Goal: Task Accomplishment & Management: Use online tool/utility

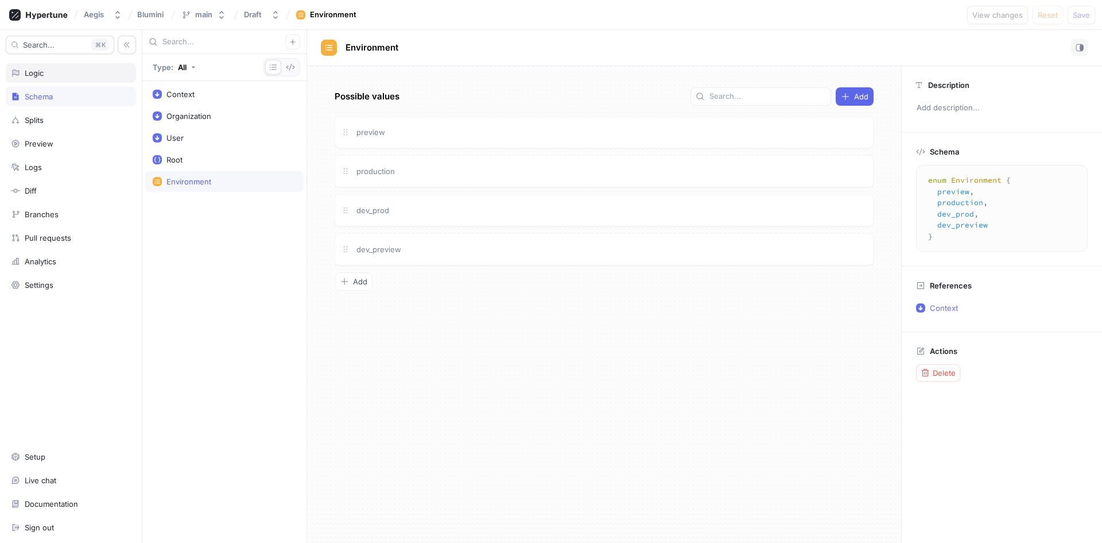
click at [63, 75] on div "Logic" at bounding box center [71, 72] width 120 height 9
type textarea "x"
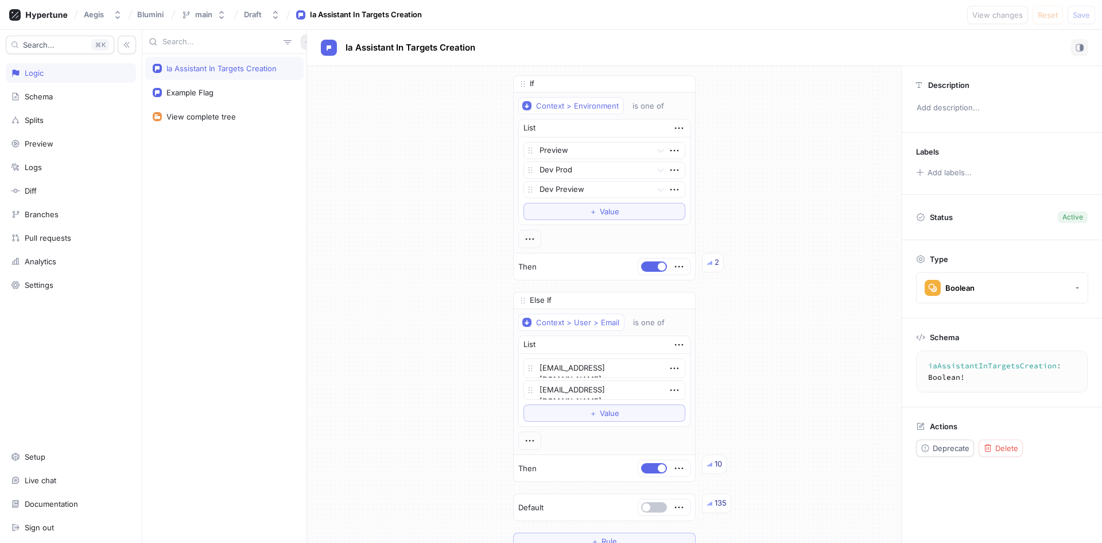
click at [305, 44] on icon "button" at bounding box center [308, 41] width 7 height 7
click at [321, 90] on div "Variable" at bounding box center [322, 84] width 68 height 20
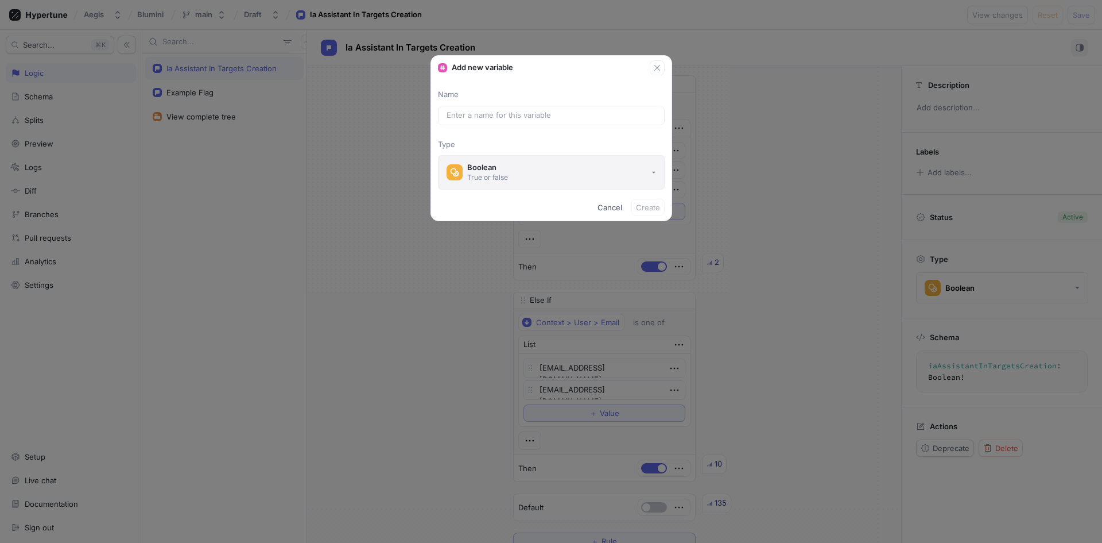
click at [602, 177] on button "Boolean True or false" at bounding box center [551, 172] width 227 height 34
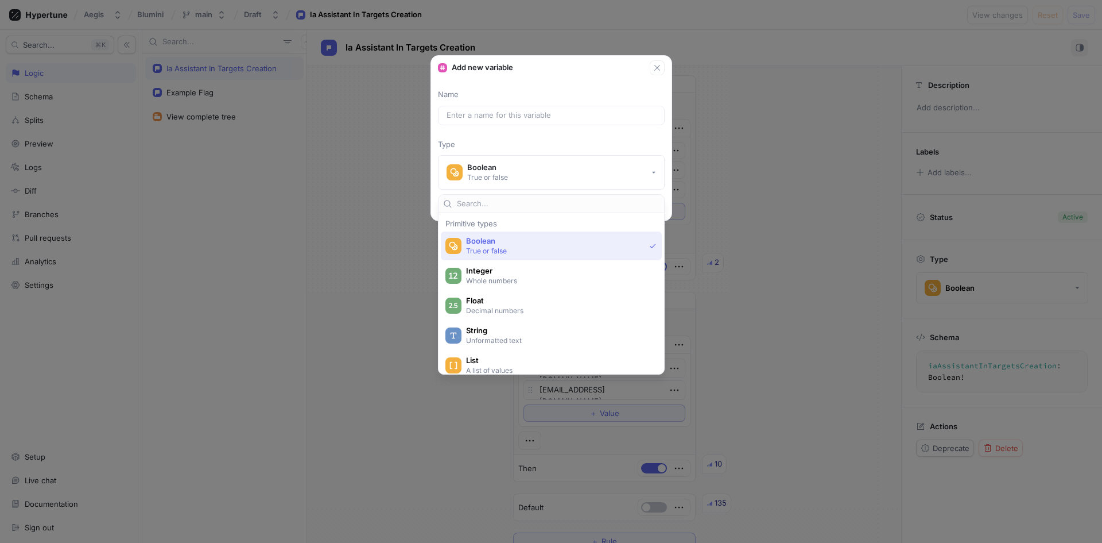
click at [613, 133] on div "Name Type Boolean True or false" at bounding box center [551, 139] width 241 height 100
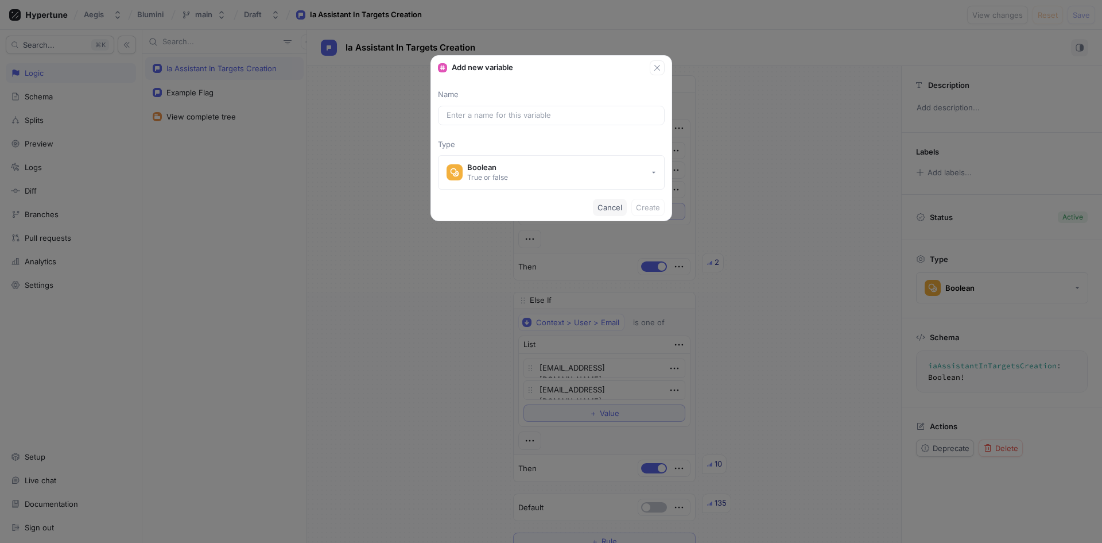
click at [610, 203] on button "Cancel" at bounding box center [610, 207] width 34 height 17
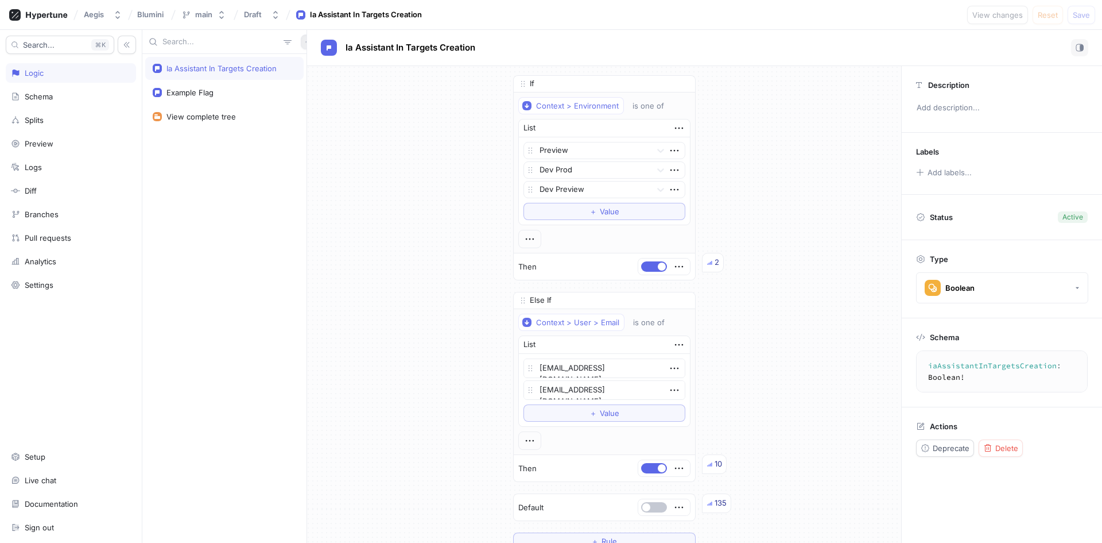
click at [305, 41] on icon "button" at bounding box center [308, 41] width 7 height 7
click at [322, 63] on div "Flag" at bounding box center [322, 65] width 68 height 20
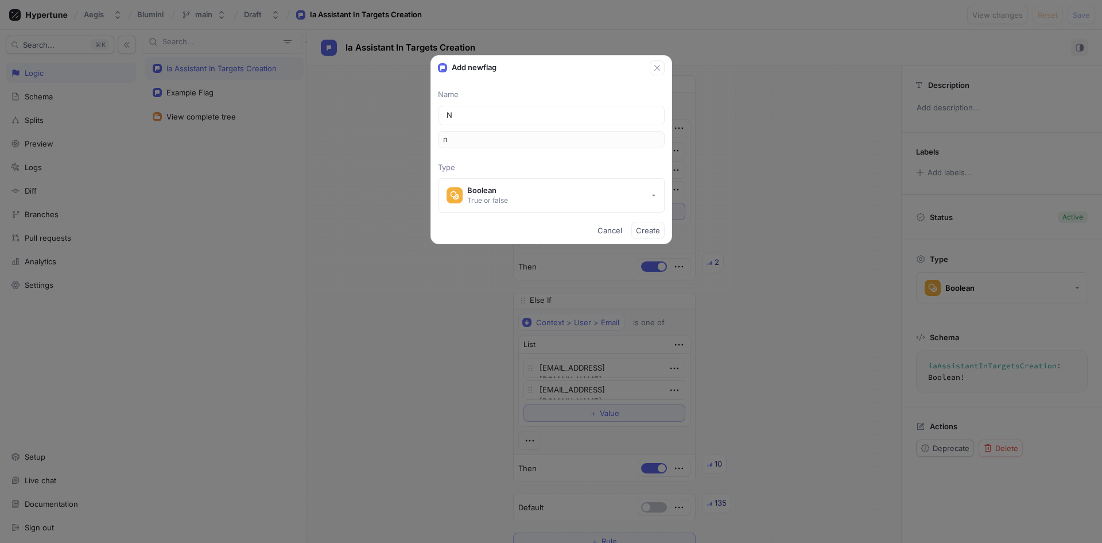
type input "Ne"
type input "ne"
type input "New"
type input "new"
type input "New S"
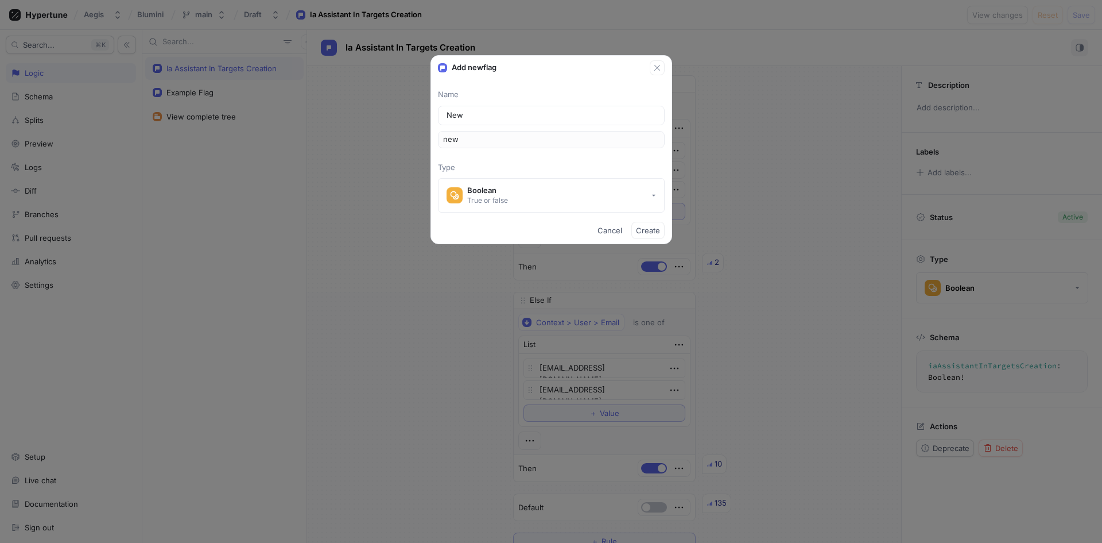
type input "newS"
type input "New Se"
type input "newSe"
type input "New Ses"
type input "newSes"
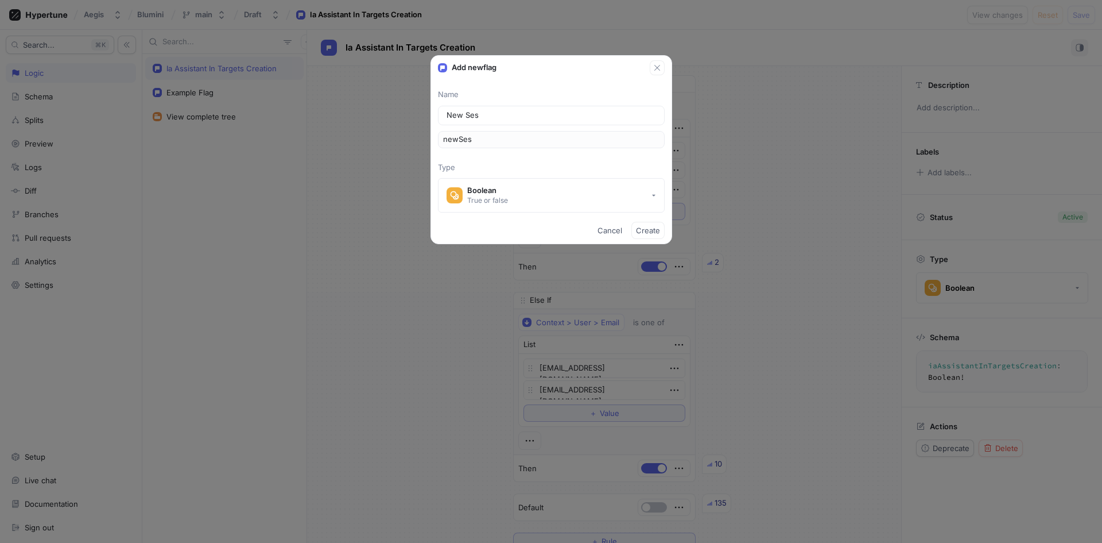
type input "New Sess"
type input "newSess"
type input "New Sessi"
type input "newSessi"
type input "New Sessio"
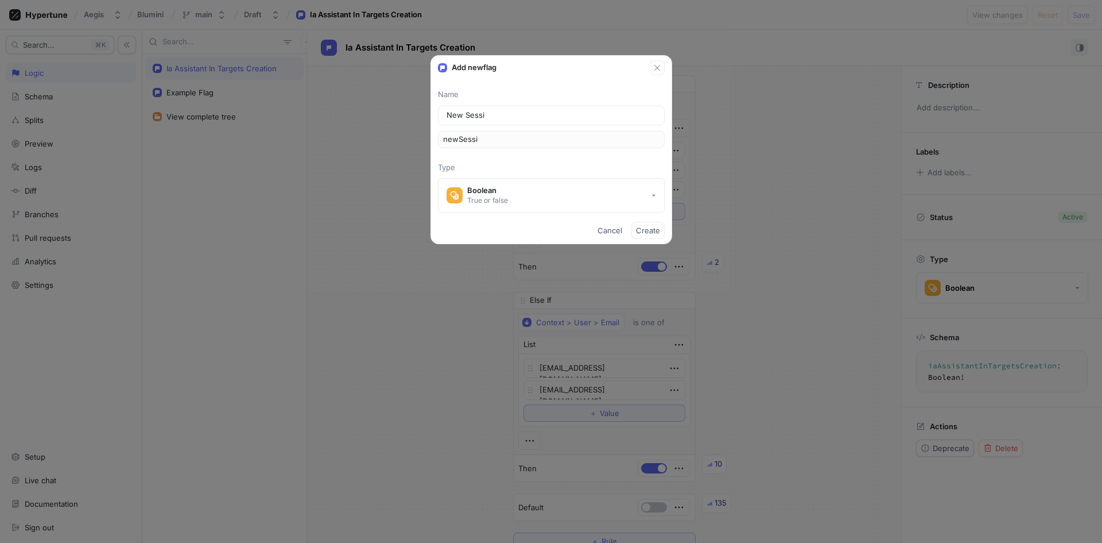
type input "newSessio"
type input "New Session"
type input "newSession"
type input "N"
type input "n"
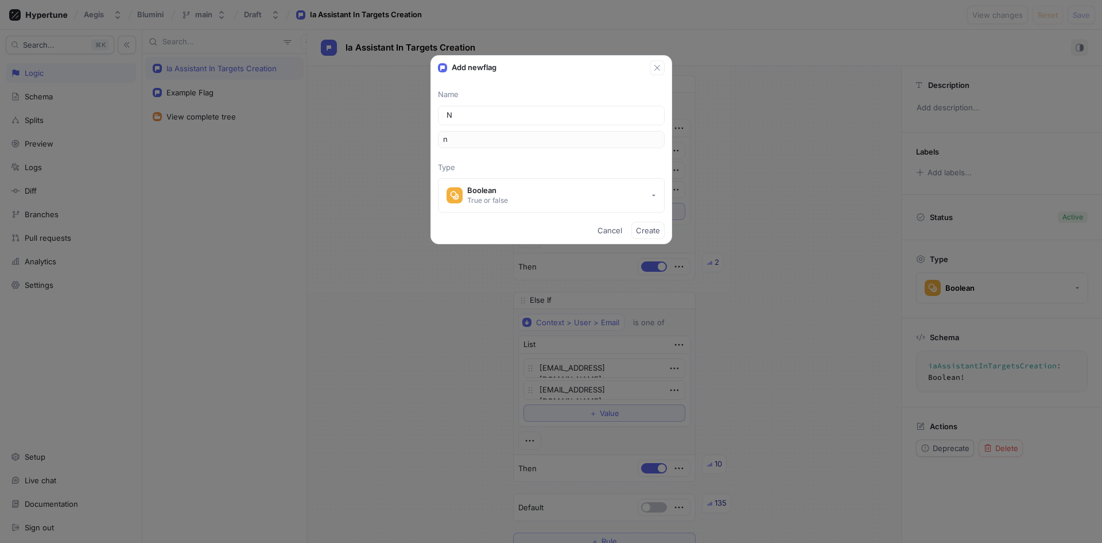
type input "Ne"
type input "ne"
type input "New"
type input "new"
type input "New s"
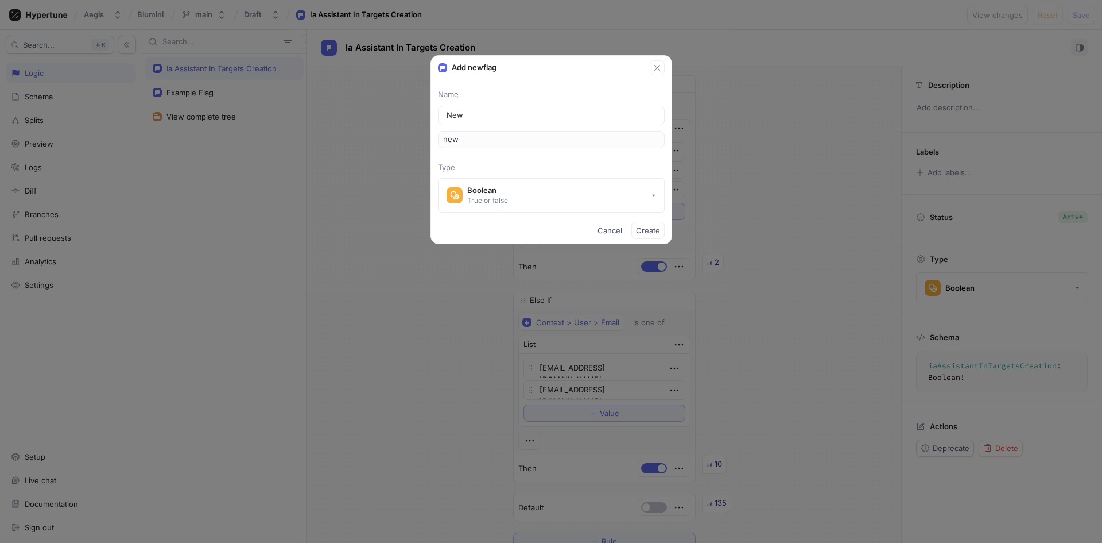
type input "newS"
type input "New"
type input "new"
type input "S"
type input "s"
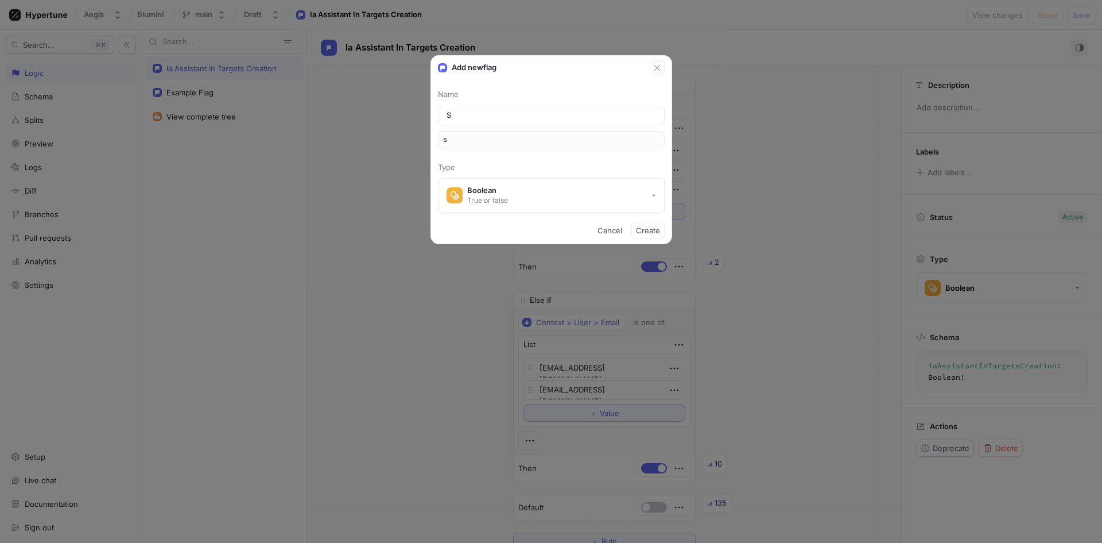
type input "Se"
type input "se"
type input "Ses"
type input "ses"
type input "Sess"
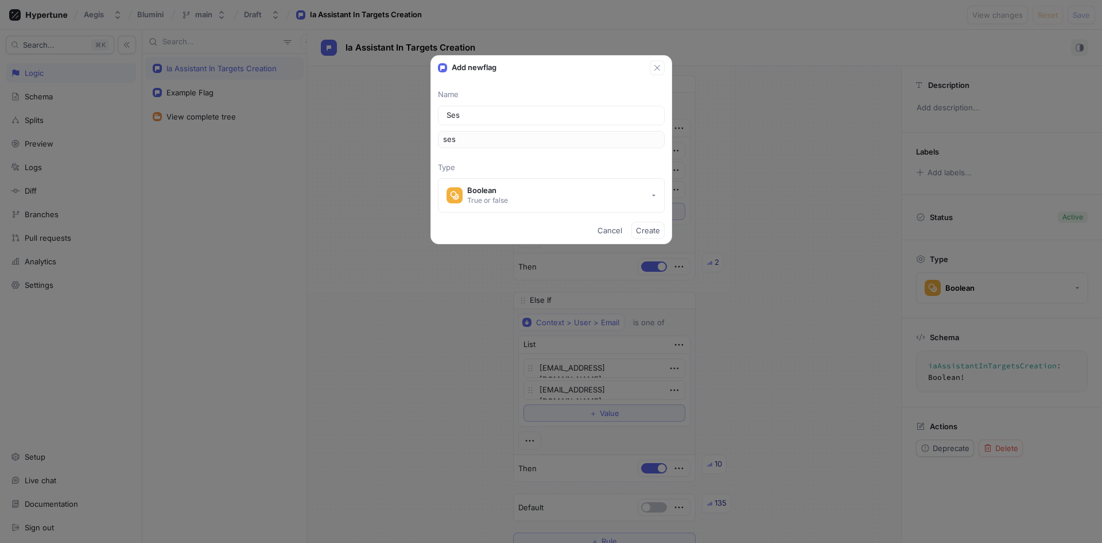
type input "sess"
type input "Sessi"
type input "sessi"
type input "Sessio"
type input "sessio"
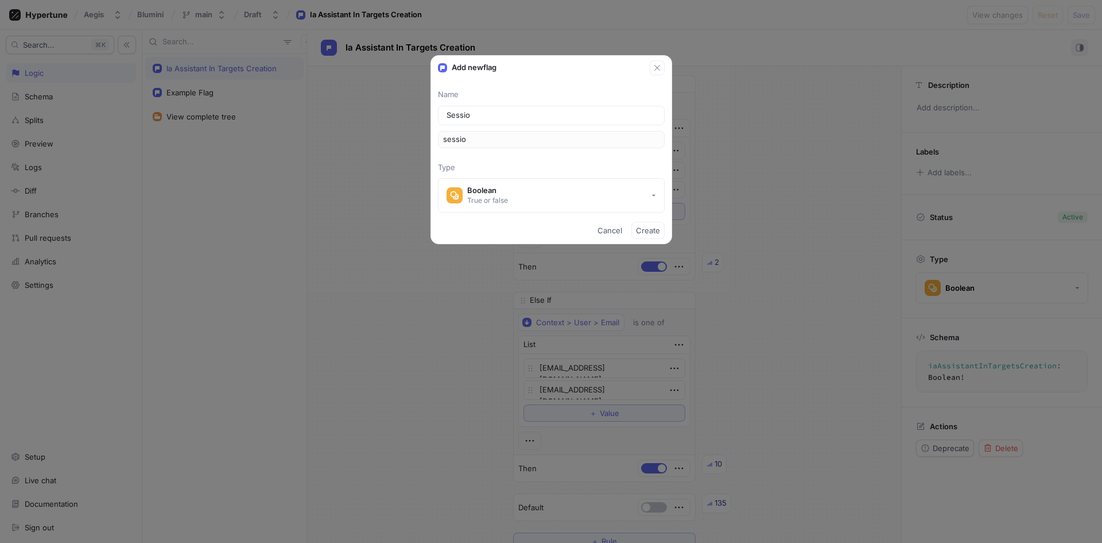
type input "Session"
type input "session"
type input "Session L"
type input "sessionL"
type input "Session [PERSON_NAME]"
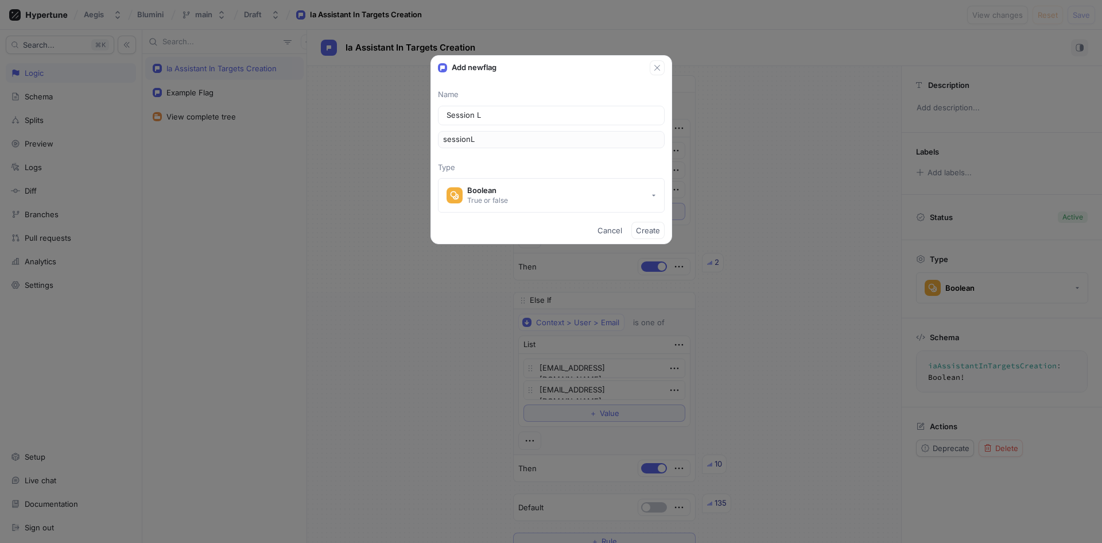
type input "sessionLi"
type input "Session Lis"
type input "sessionLis"
type input "Session List"
type input "sessionList"
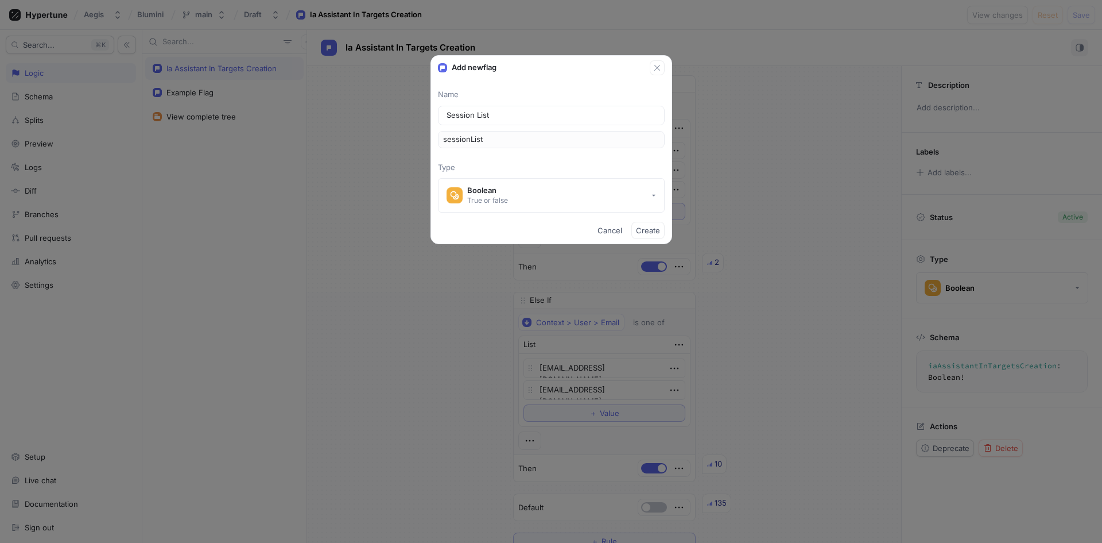
type input "Session List w"
type input "sessionListW"
type input "Session List wi"
type input "sessionListWi"
type input "Session List wit"
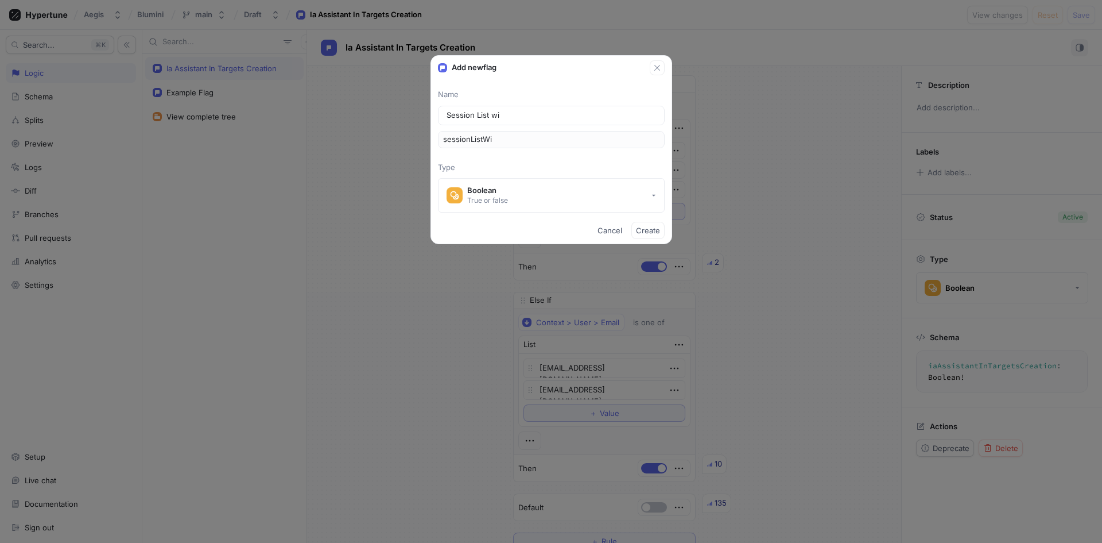
type input "sessionListWit"
type input "Session List with"
type input "sessionListWith"
type input "Session List with S"
type input "sessionListWithS"
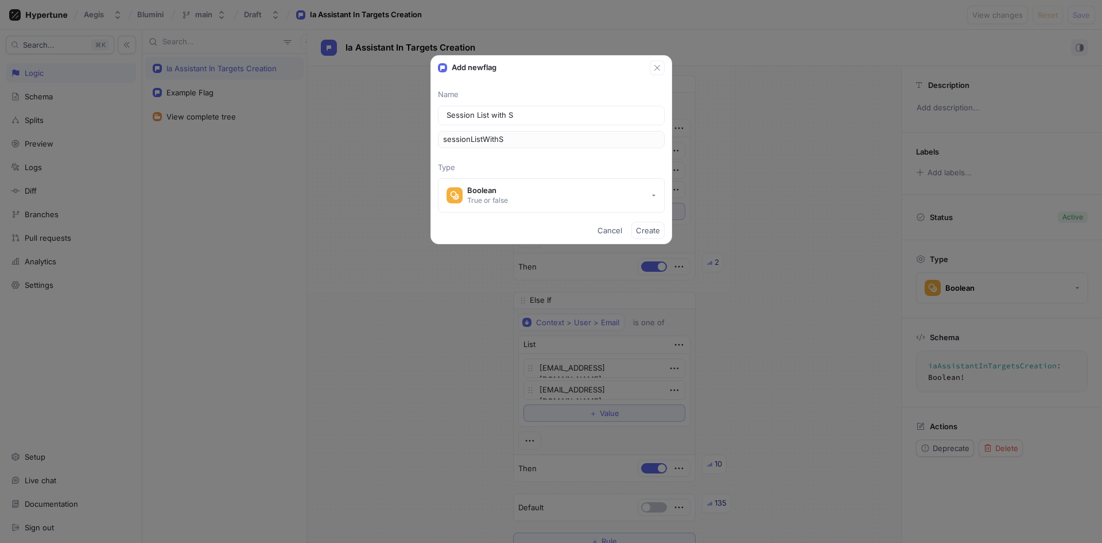
type input "Session List with So"
type input "sessionListWithSo"
type input "Session List with S"
type input "sessionListWithS"
type input "Session List with SC"
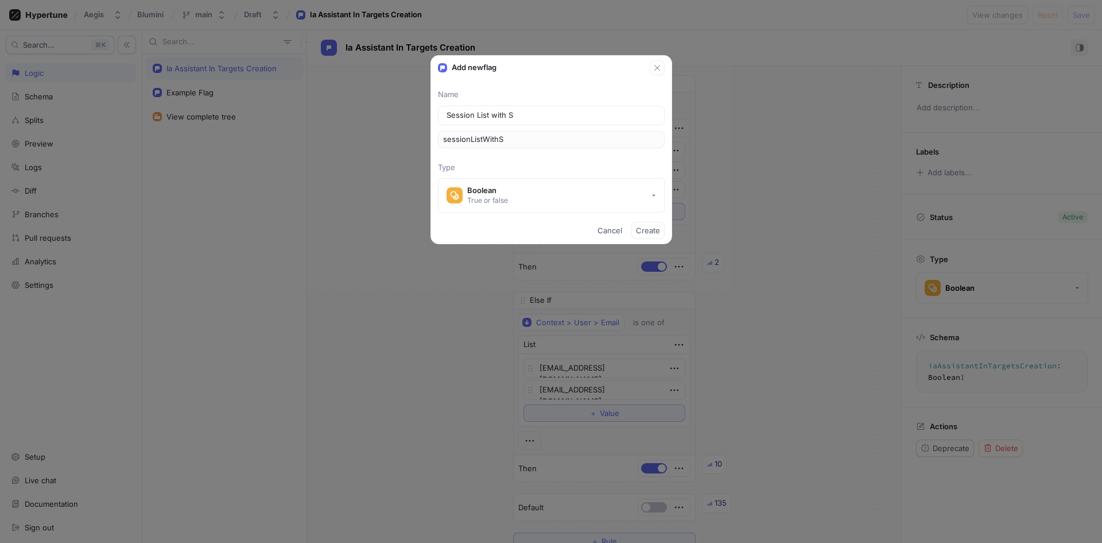
type input "sessionListWithSC"
type input "Session List with SCo"
type input "sessionListWithSCo"
type input "Session List with SCor"
type input "sessionListWithSCor"
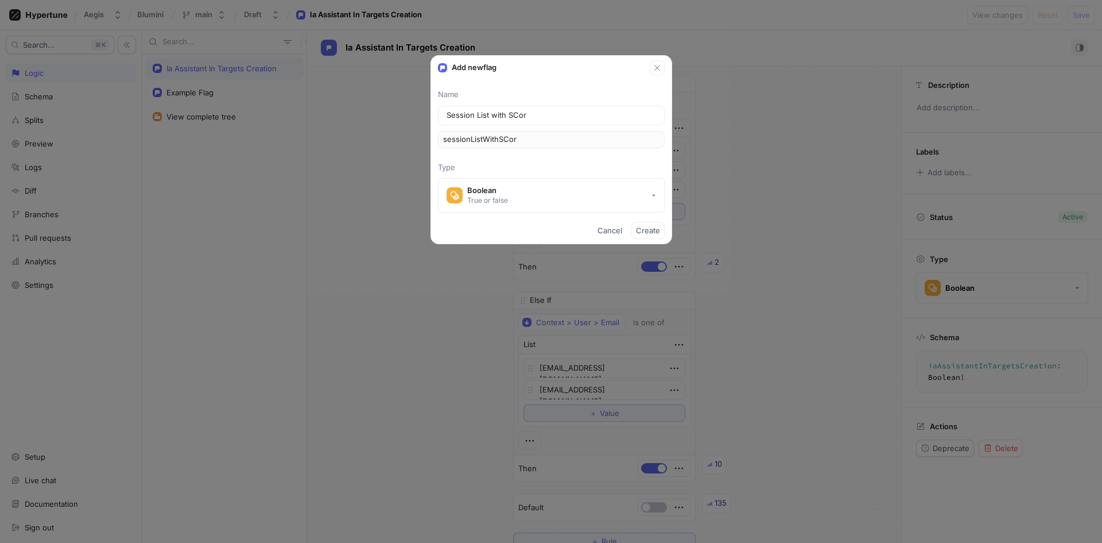
type input "Session List with SCore"
type input "sessionListWithSCore"
type input "Session List with SCor"
type input "sessionListWithSCor"
type input "Session List with SCo"
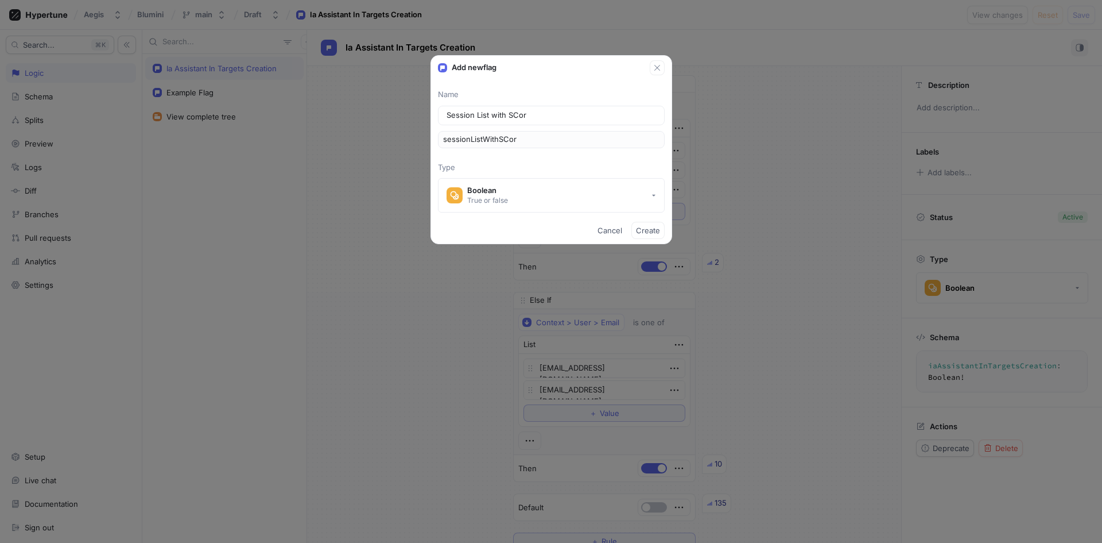
type input "sessionListWithSCo"
type input "Session List with SC"
type input "sessionListWithSC"
type input "Session List with S"
type input "sessionListWithS"
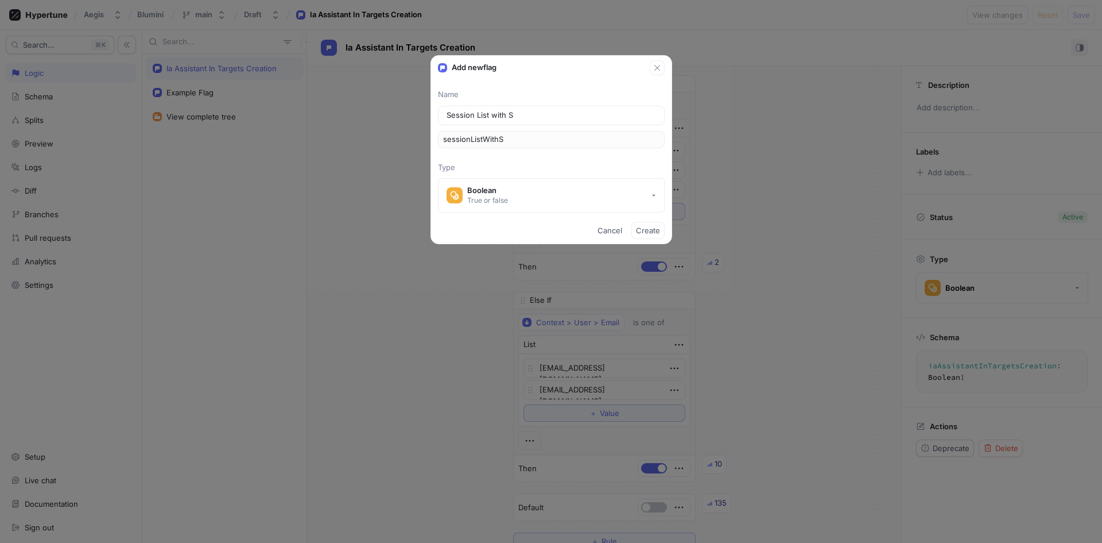
type input "Session List with Sc"
type input "sessionListWithSc"
type input "Session List with Sco"
type input "sessionListWithSco"
type input "Session List with Scor"
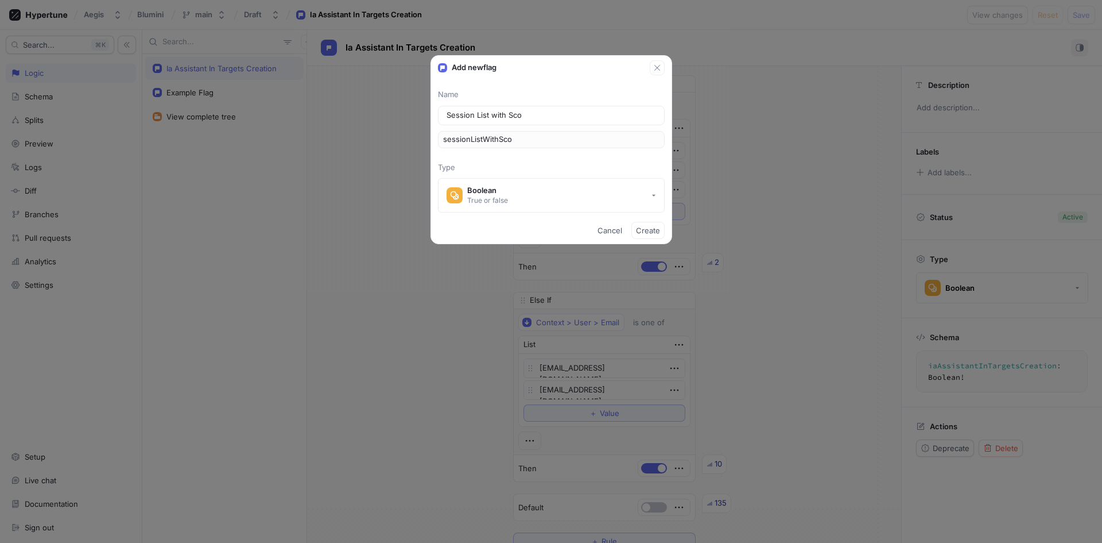
type input "sessionListWithScor"
type input "Session List with Score"
type input "sessionListWithScore"
click at [551, 196] on button "Boolean True or false" at bounding box center [551, 195] width 227 height 34
type input "Session List with Score"
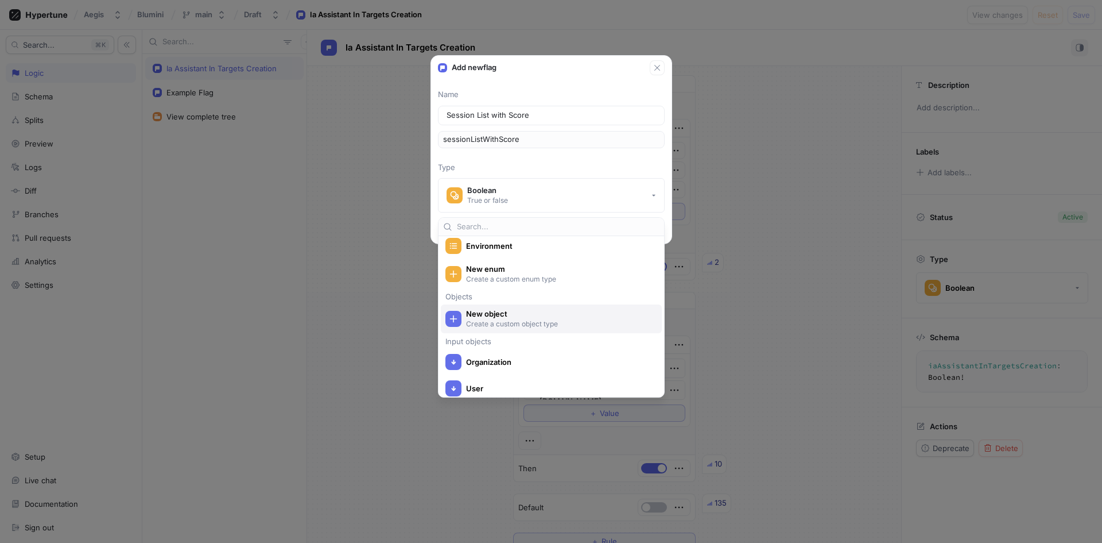
scroll to position [251, 0]
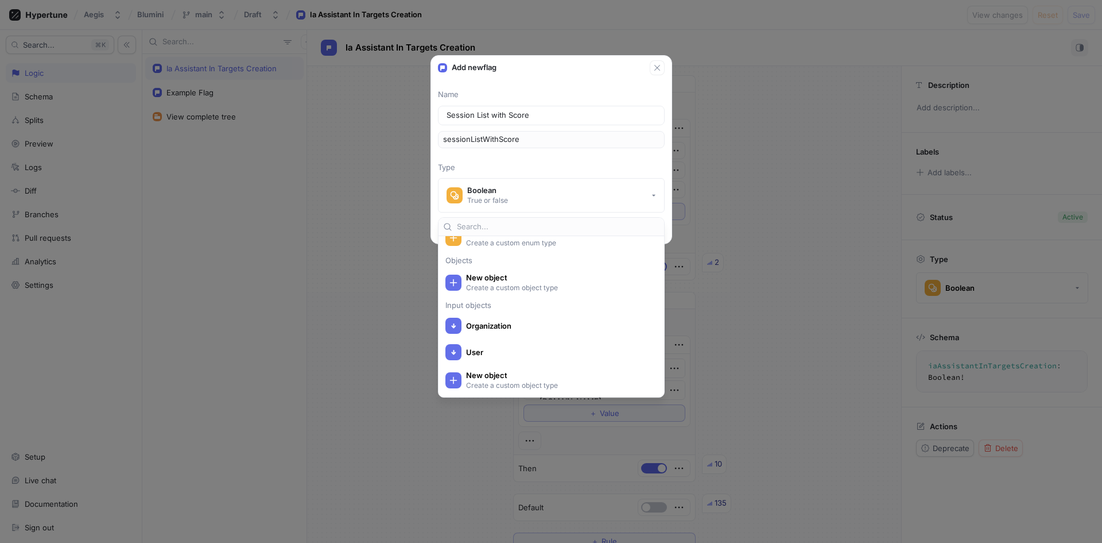
click at [614, 175] on div "Name Session List with Score sessionListWithScore Type Boolean True or false" at bounding box center [551, 150] width 241 height 123
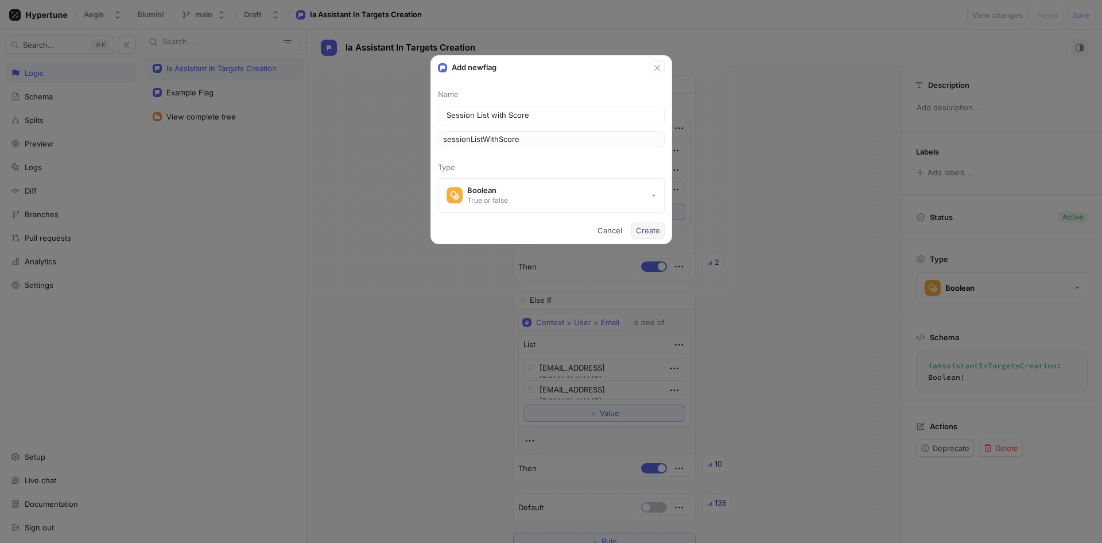
click at [649, 224] on button "Create" at bounding box center [648, 230] width 33 height 17
type textarea "x"
type textarea "sessionListWithScore: Boolean!"
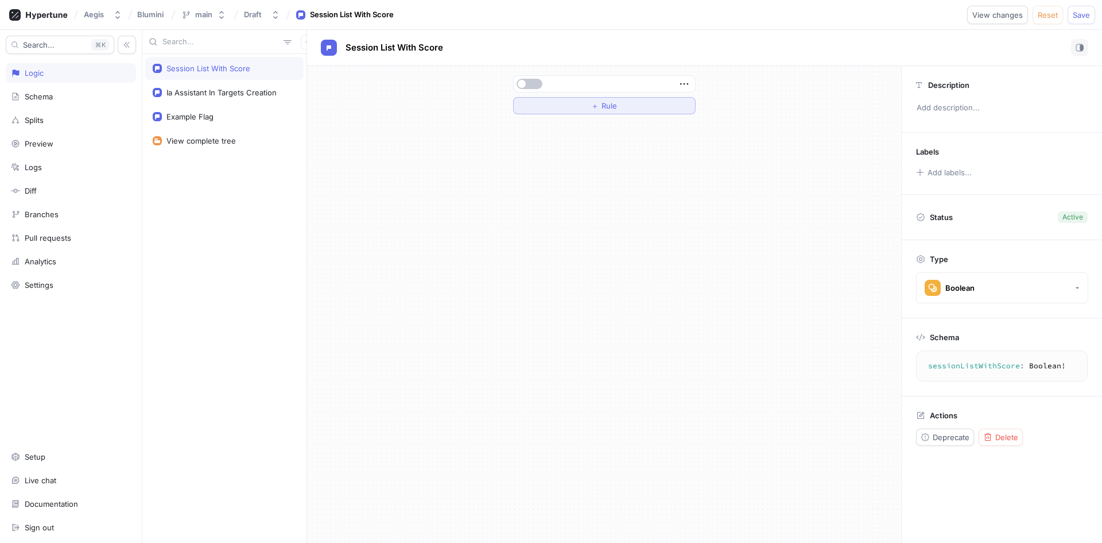
click at [661, 104] on button "＋ Rule" at bounding box center [604, 105] width 183 height 17
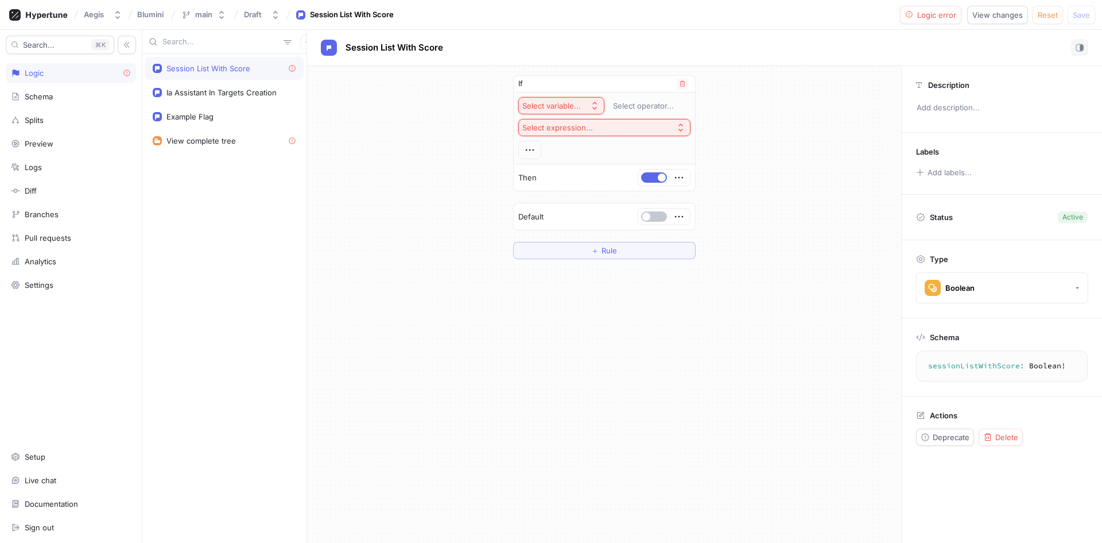
click at [591, 100] on button "Select variable..." at bounding box center [561, 105] width 86 height 17
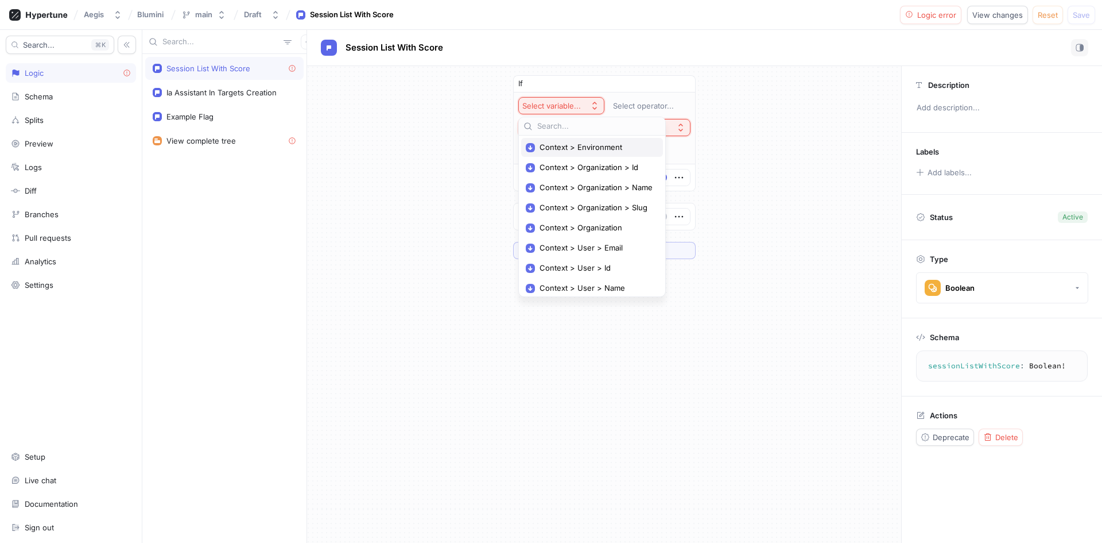
click at [633, 148] on span "Context > Environment" at bounding box center [596, 147] width 113 height 10
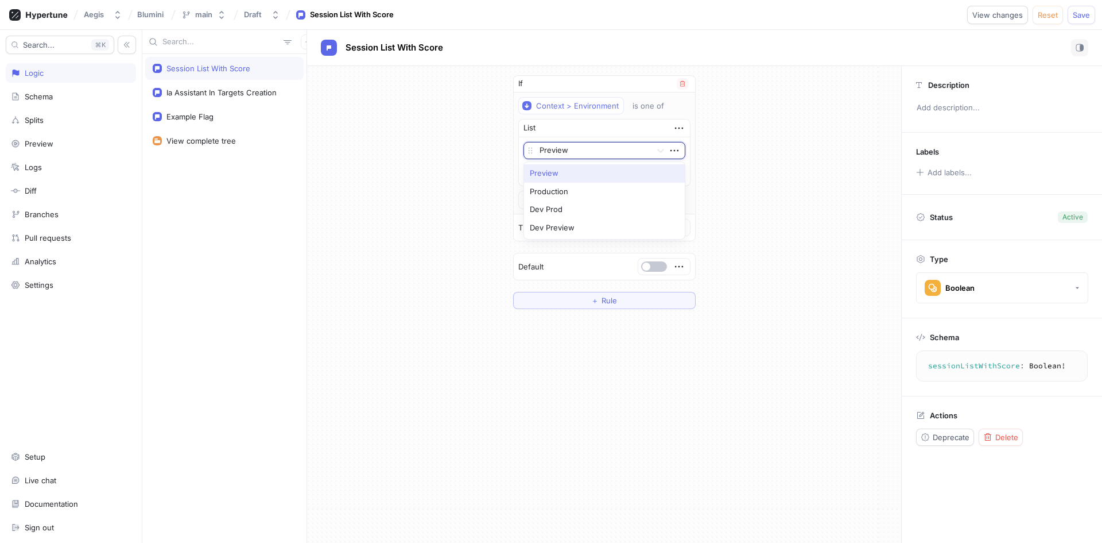
click at [645, 150] on div at bounding box center [593, 151] width 107 height 14
click at [638, 145] on div at bounding box center [593, 151] width 107 height 14
click at [1076, 14] on span "Save" at bounding box center [1081, 14] width 17 height 7
click at [606, 169] on span "Value" at bounding box center [610, 172] width 20 height 7
click at [606, 170] on div at bounding box center [593, 171] width 107 height 14
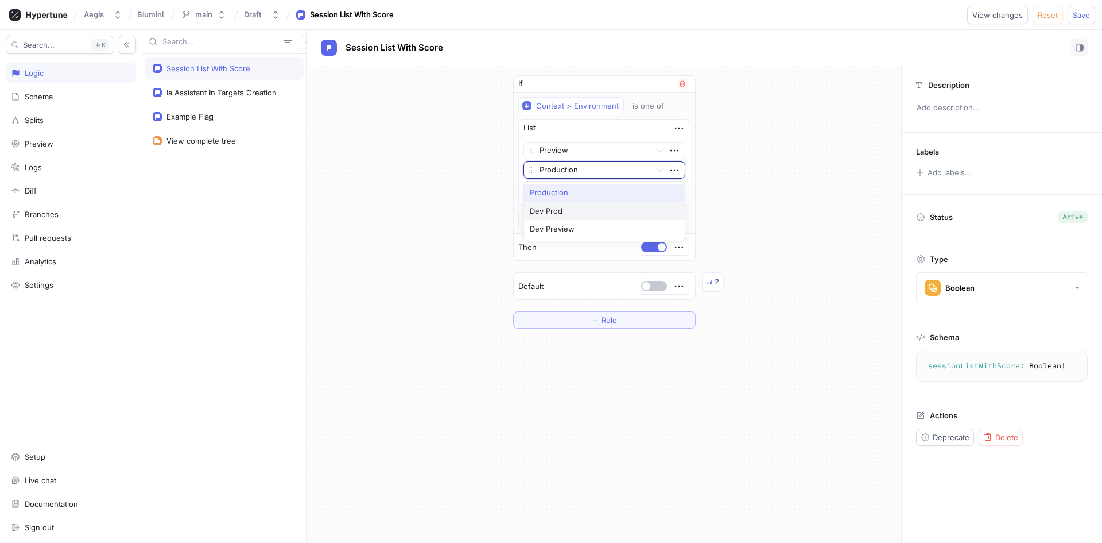
click at [597, 207] on div "Dev Prod" at bounding box center [604, 211] width 161 height 18
click at [580, 187] on button "＋ Value" at bounding box center [605, 191] width 162 height 17
click at [580, 188] on div at bounding box center [593, 190] width 107 height 14
click at [596, 226] on div "Dev Preview" at bounding box center [604, 231] width 161 height 18
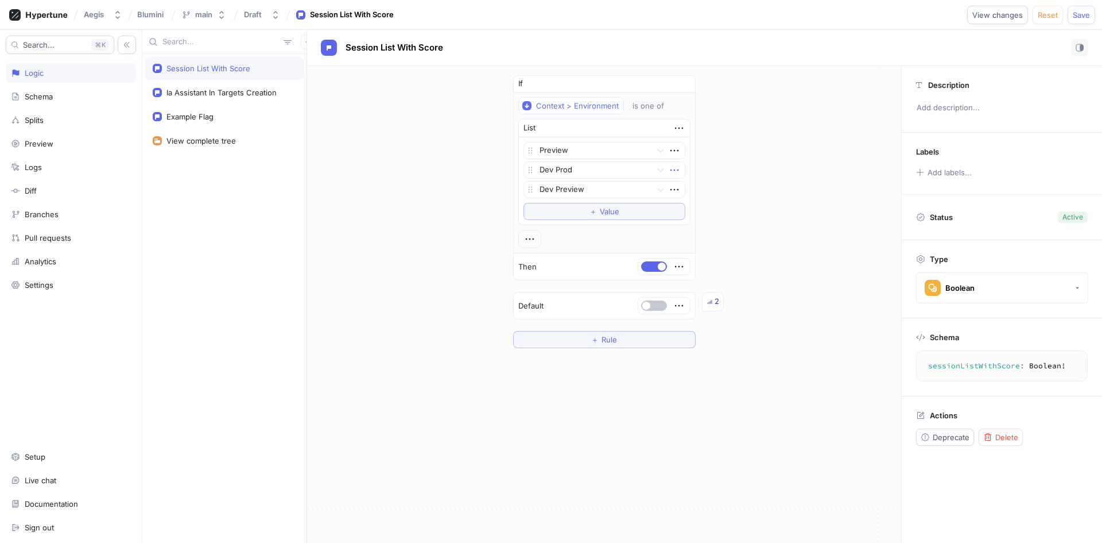
click at [677, 169] on icon "button" at bounding box center [674, 170] width 13 height 13
click at [740, 187] on div "Delete" at bounding box center [720, 191] width 98 height 20
click at [1078, 11] on span "Save" at bounding box center [1081, 14] width 17 height 7
